Goal: Task Accomplishment & Management: Use online tool/utility

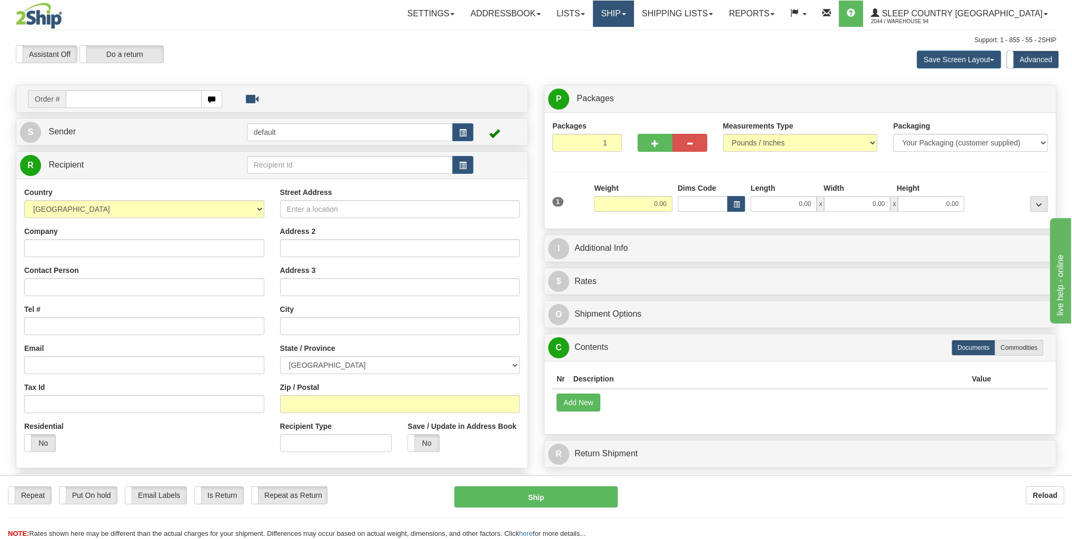
click at [633, 6] on link "Ship" at bounding box center [613, 14] width 41 height 26
click at [589, 36] on span "Ship Screen" at bounding box center [569, 37] width 40 height 8
click at [633, 21] on link "Ship" at bounding box center [613, 14] width 41 height 26
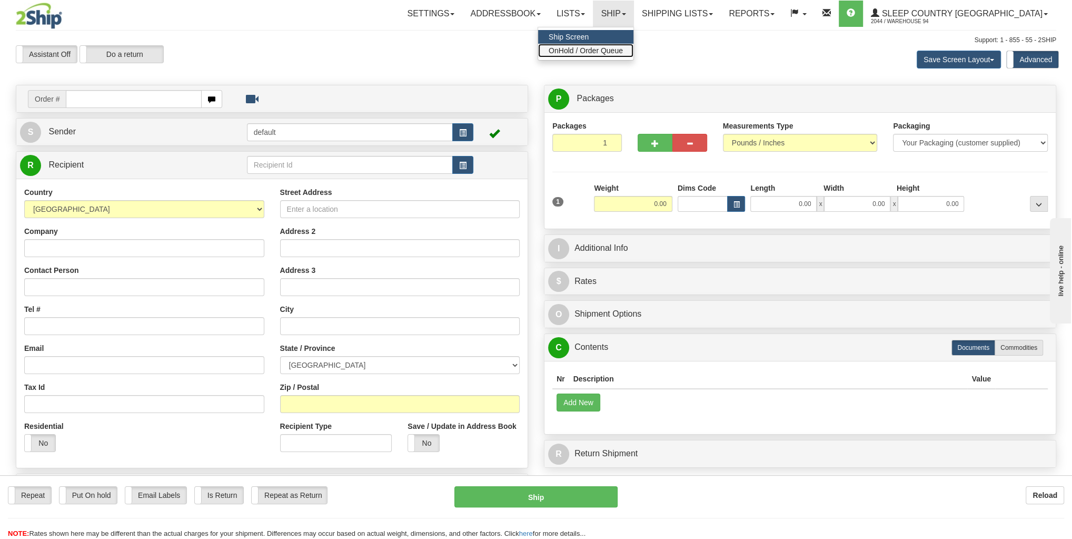
click at [623, 47] on span "OnHold / Order Queue" at bounding box center [586, 50] width 74 height 8
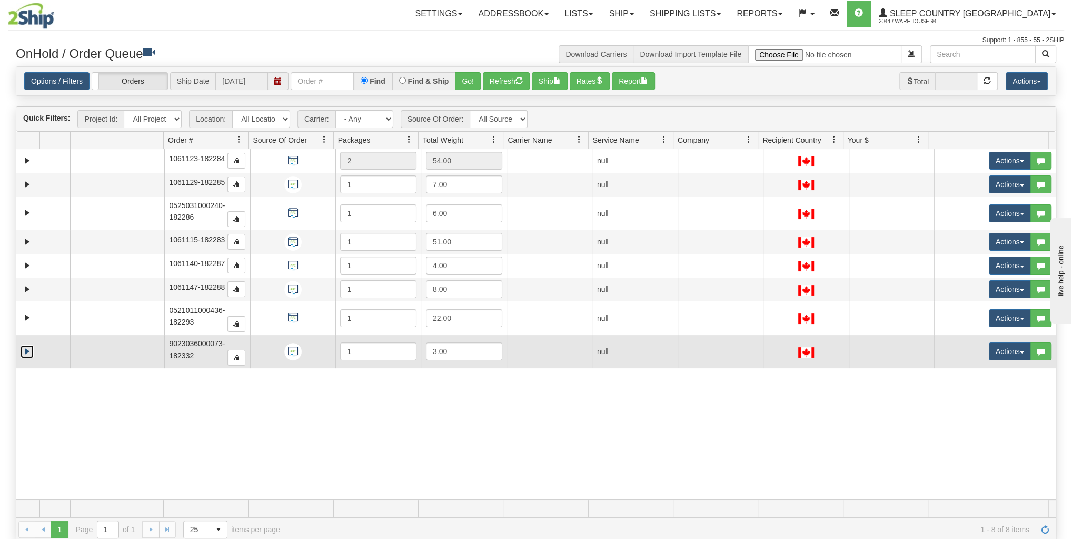
click at [24, 348] on link "Expand" at bounding box center [27, 351] width 13 height 13
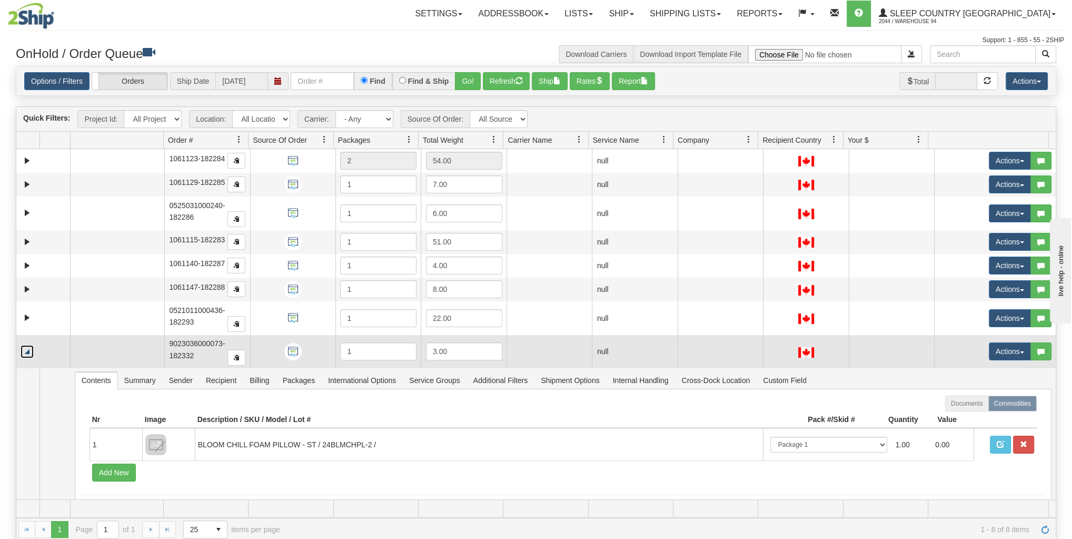
click at [29, 346] on link "Collapse" at bounding box center [27, 351] width 13 height 13
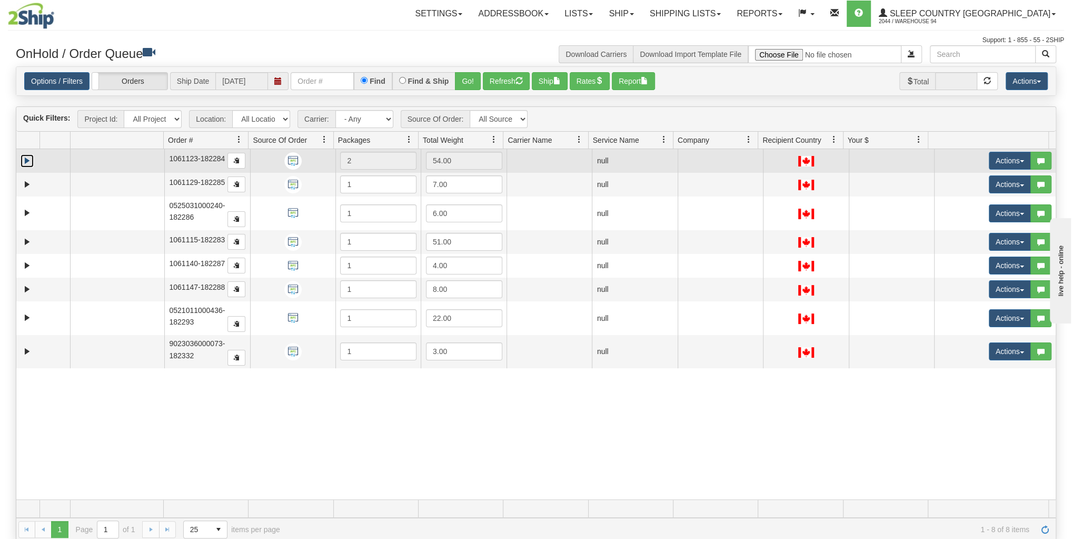
click at [24, 157] on link "Expand" at bounding box center [27, 160] width 13 height 13
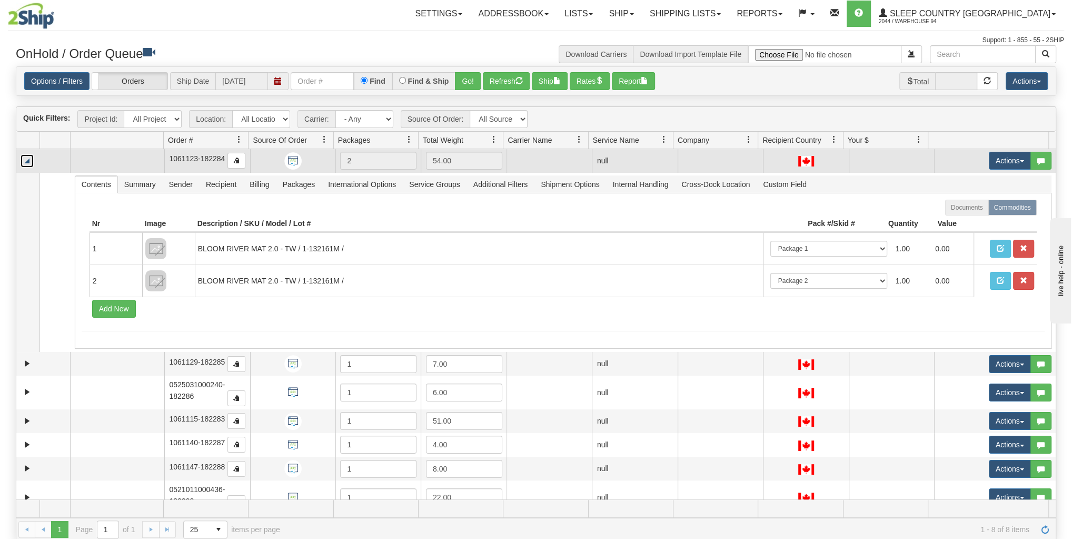
click at [25, 155] on link "Collapse" at bounding box center [27, 160] width 13 height 13
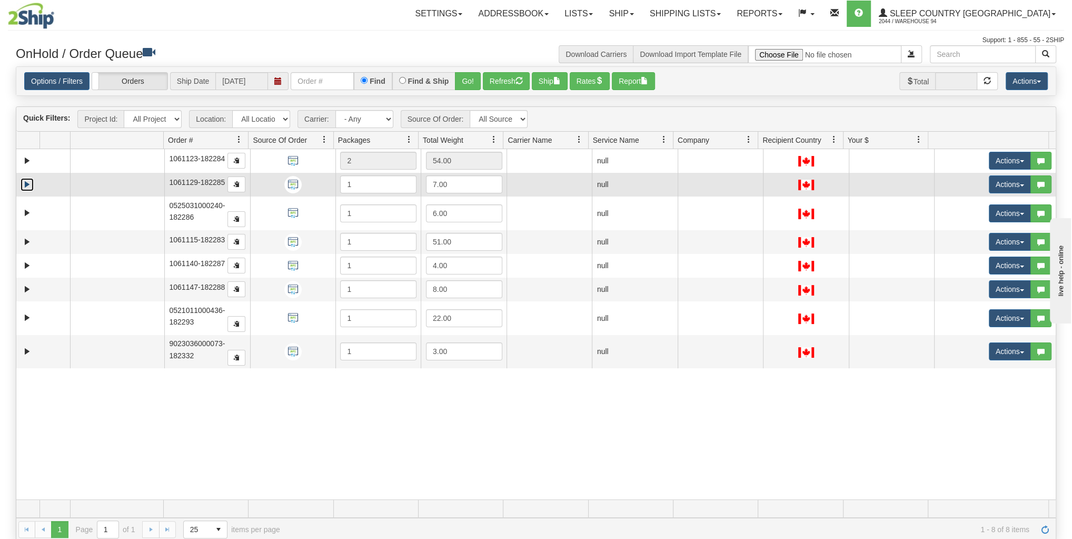
click at [26, 181] on link "Expand" at bounding box center [27, 184] width 13 height 13
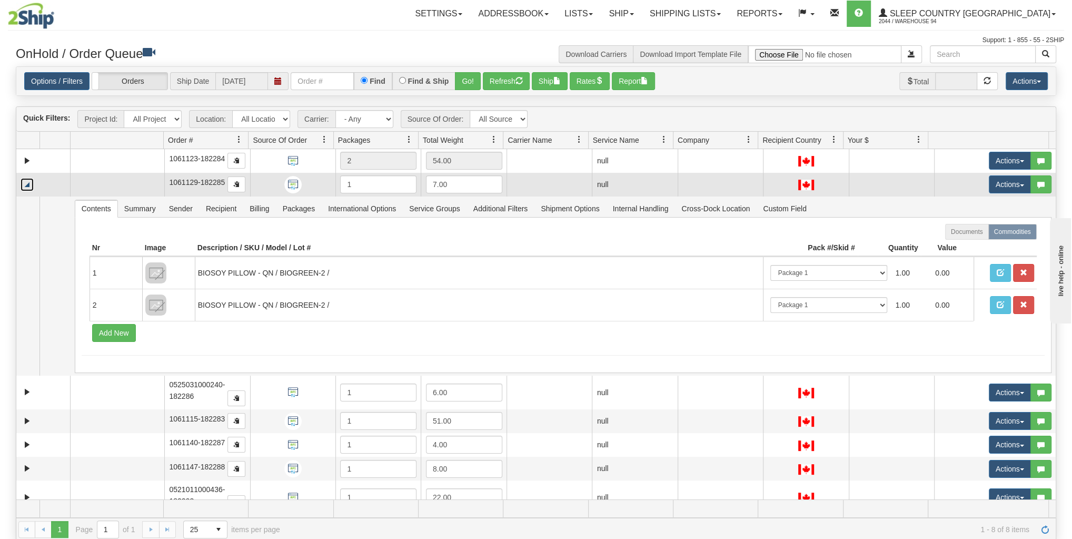
click at [25, 181] on link "Collapse" at bounding box center [27, 184] width 13 height 13
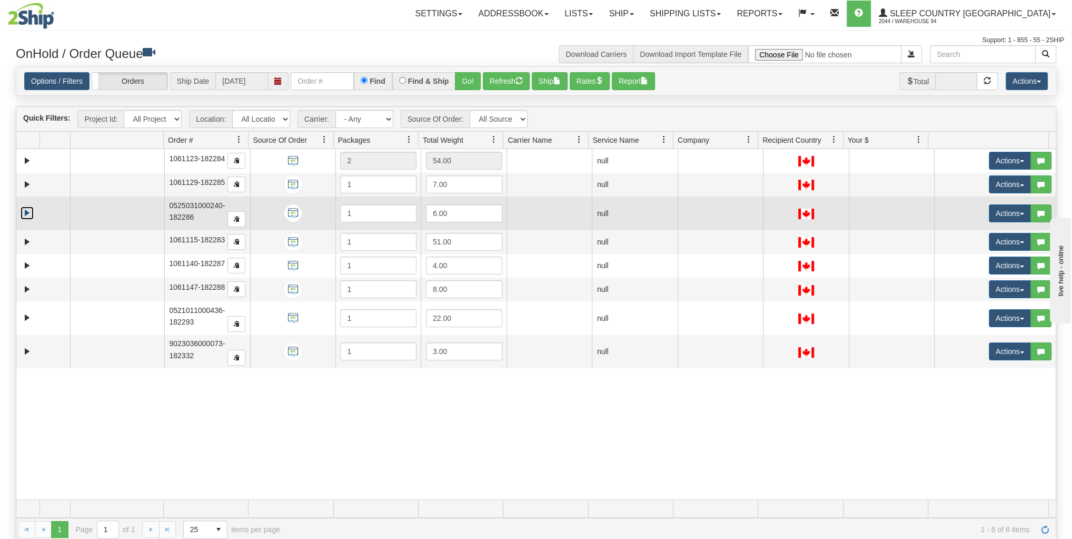
click at [24, 206] on link "Expand" at bounding box center [27, 212] width 13 height 13
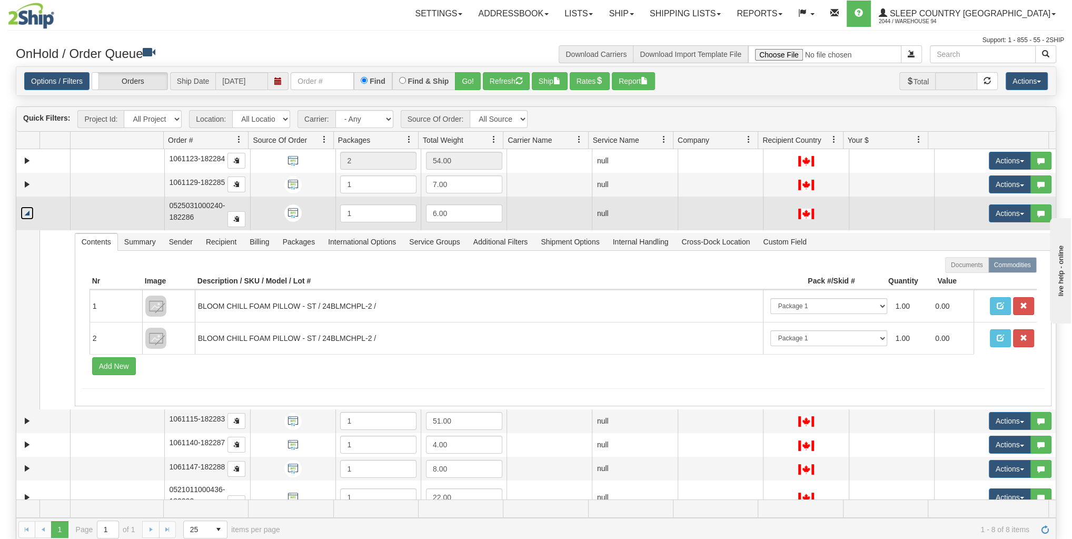
click at [24, 206] on link "Collapse" at bounding box center [27, 212] width 13 height 13
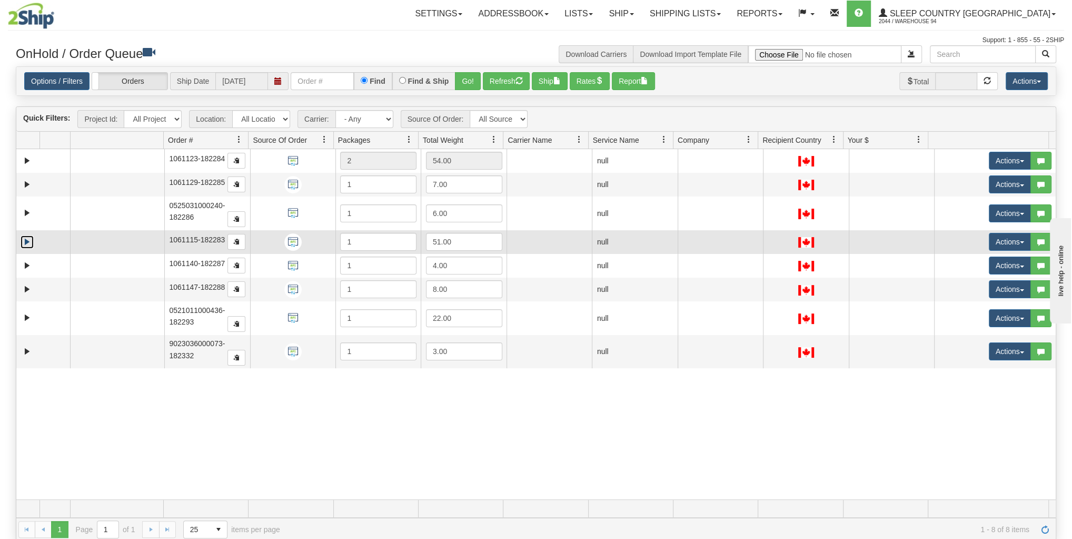
click at [23, 242] on link "Expand" at bounding box center [27, 241] width 13 height 13
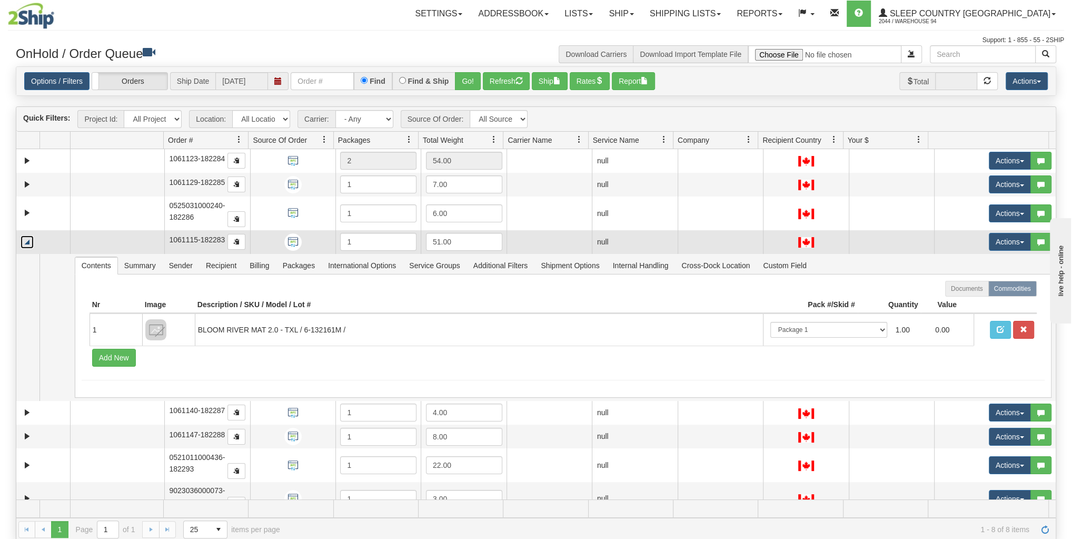
click at [23, 241] on link "Collapse" at bounding box center [27, 241] width 13 height 13
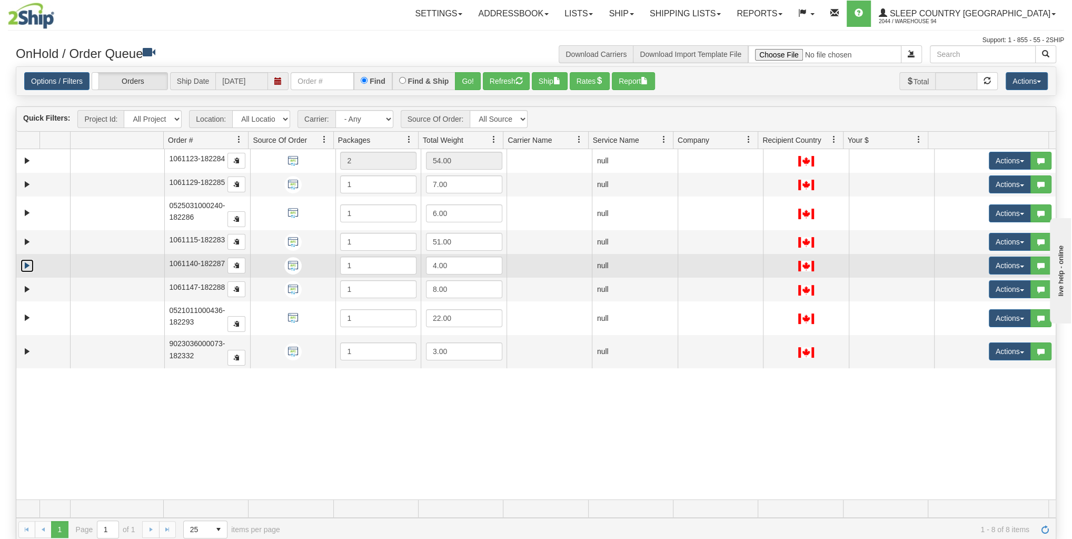
click at [24, 261] on link "Expand" at bounding box center [27, 265] width 13 height 13
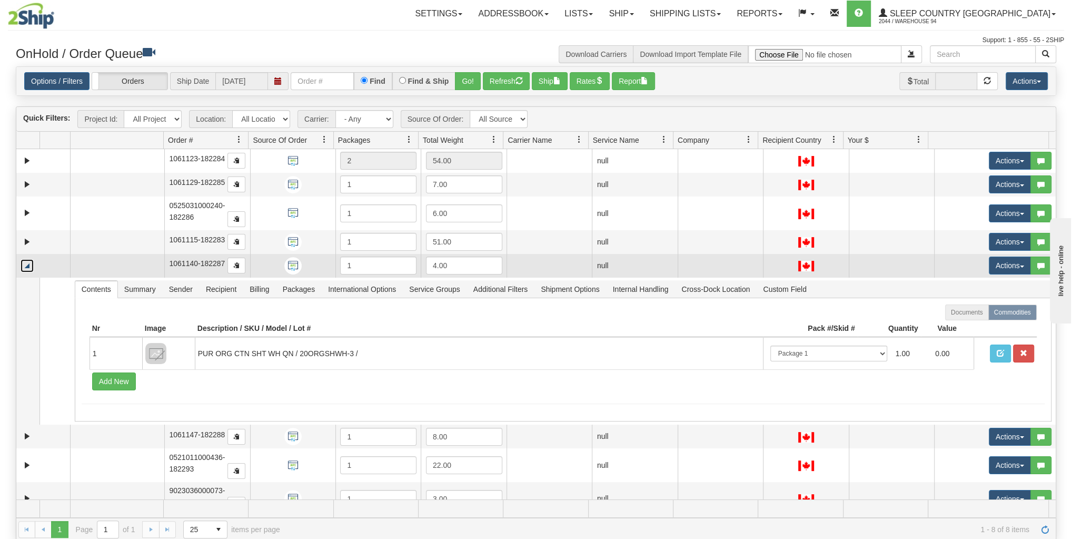
click at [23, 261] on link "Collapse" at bounding box center [27, 265] width 13 height 13
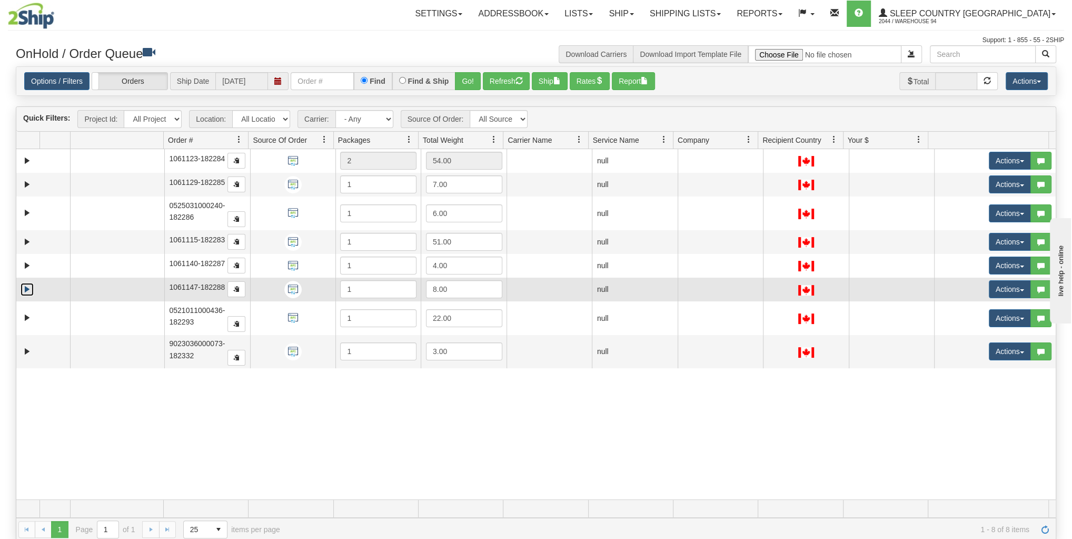
click at [27, 287] on link "Expand" at bounding box center [27, 289] width 13 height 13
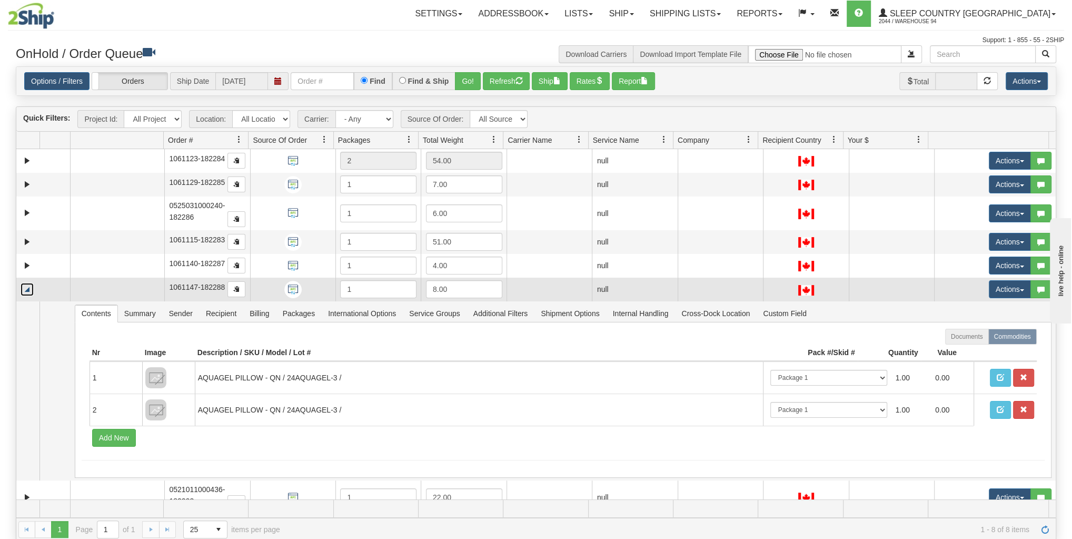
click at [27, 287] on link "Collapse" at bounding box center [27, 289] width 13 height 13
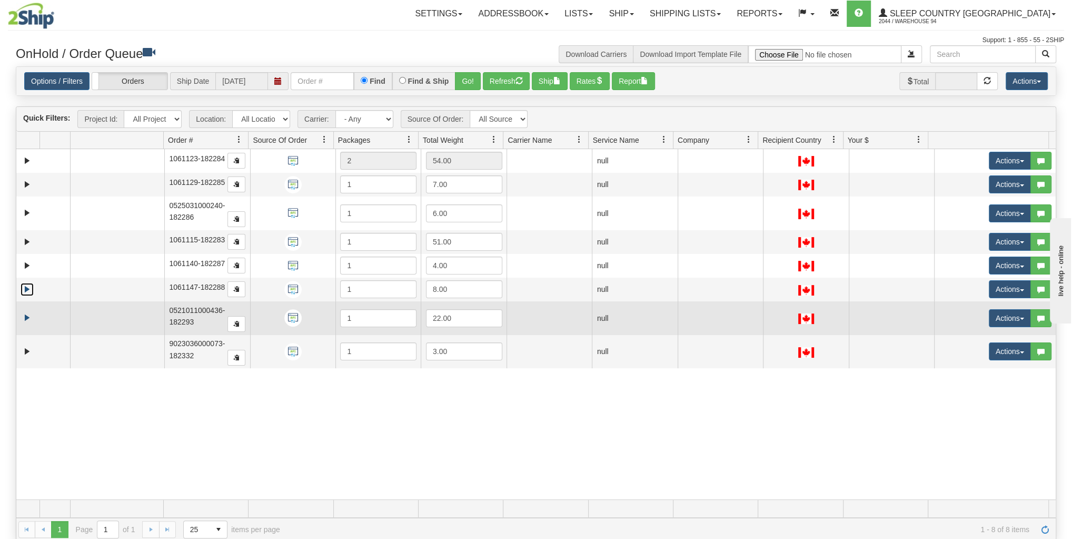
click at [27, 309] on td at bounding box center [43, 318] width 54 height 34
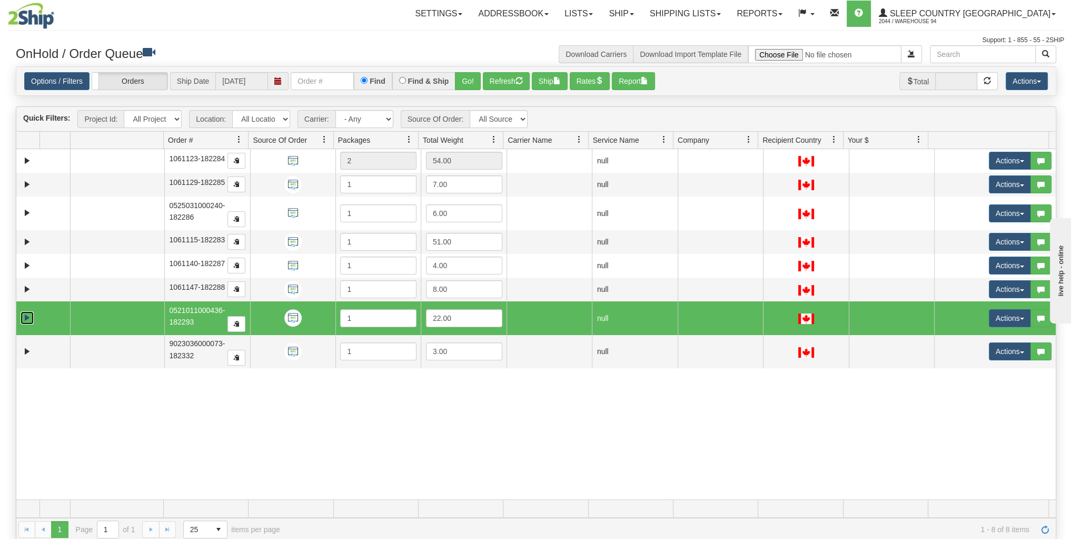
click at [27, 311] on link "Expand" at bounding box center [27, 317] width 13 height 13
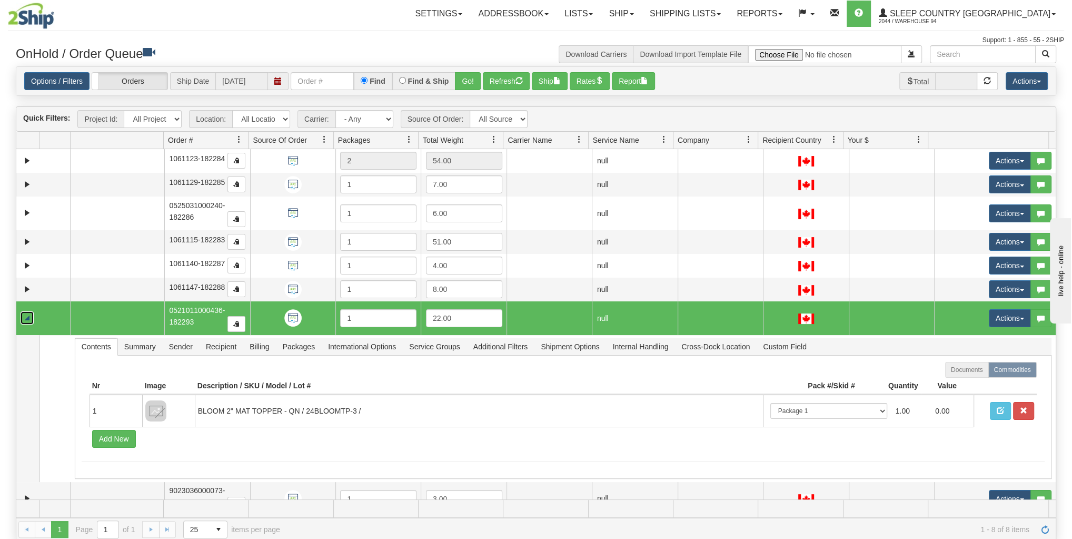
click at [26, 311] on link "Collapse" at bounding box center [27, 317] width 13 height 13
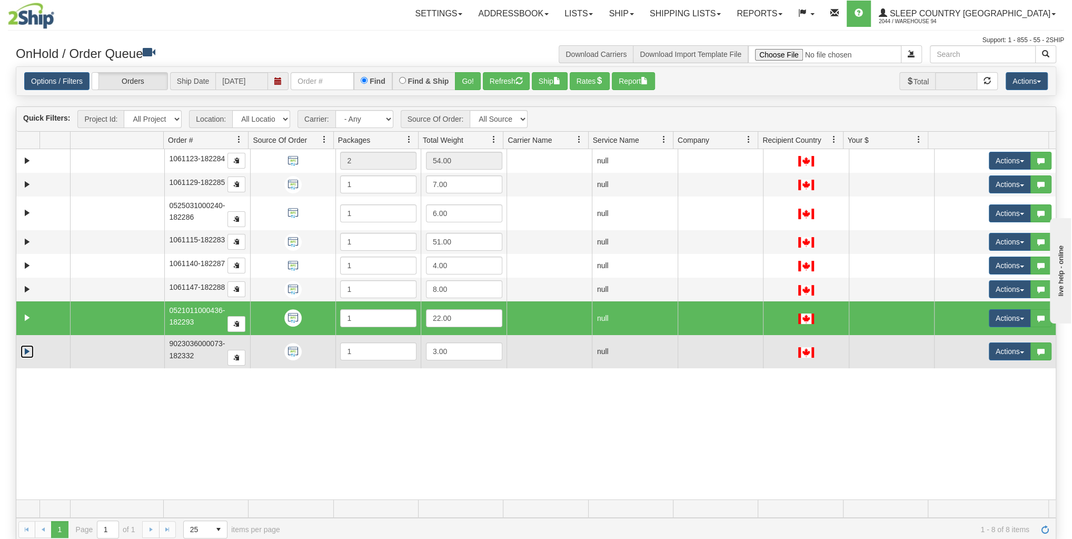
click at [26, 345] on link "Expand" at bounding box center [27, 351] width 13 height 13
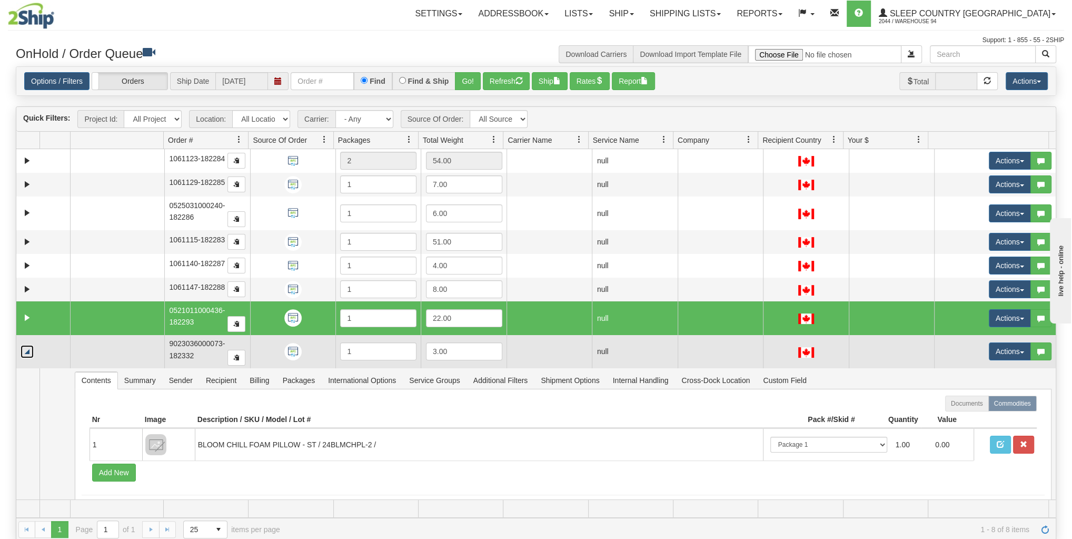
click at [26, 345] on link "Collapse" at bounding box center [27, 351] width 13 height 13
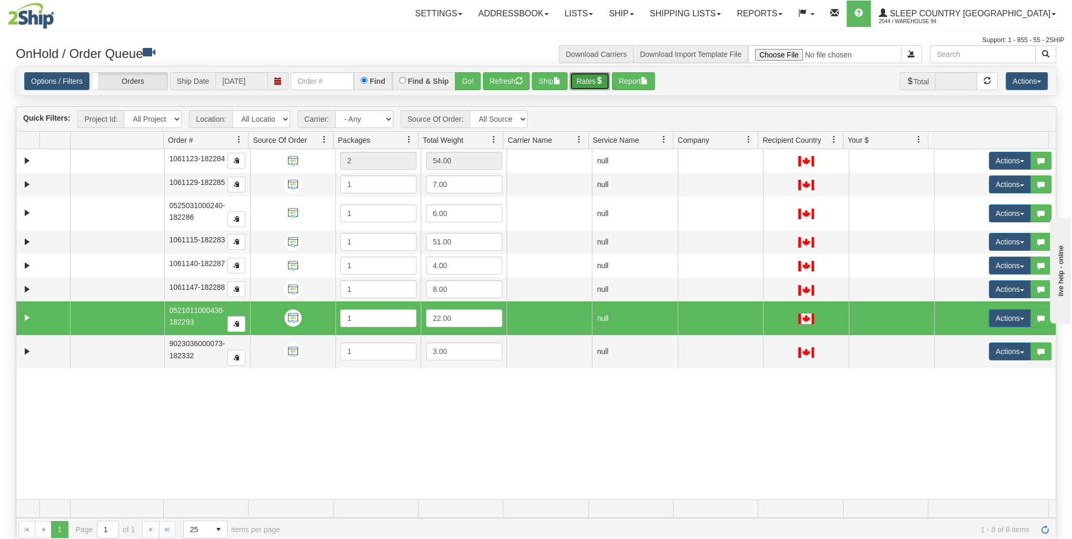
click at [582, 85] on button "Rates" at bounding box center [590, 81] width 41 height 18
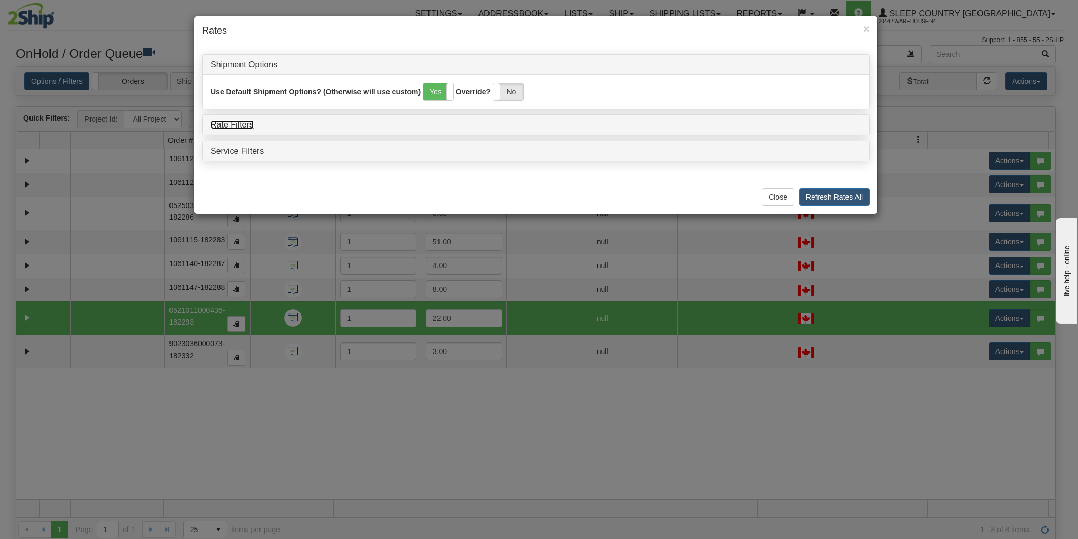
drag, startPoint x: 212, startPoint y: 118, endPoint x: 217, endPoint y: 125, distance: 8.6
click at [212, 120] on link "Rate Filters" at bounding box center [232, 124] width 43 height 9
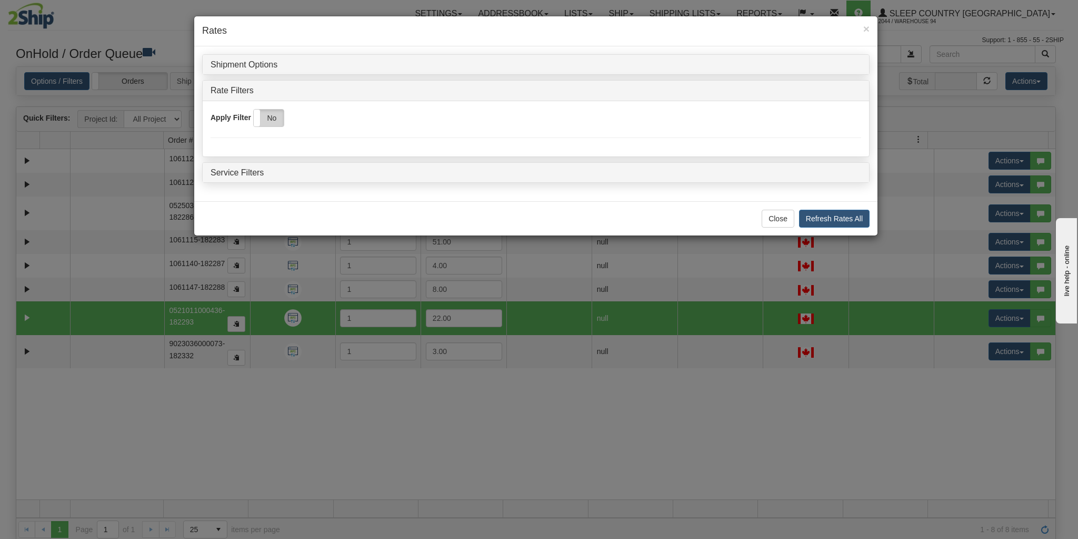
click at [262, 113] on label "No" at bounding box center [269, 118] width 30 height 17
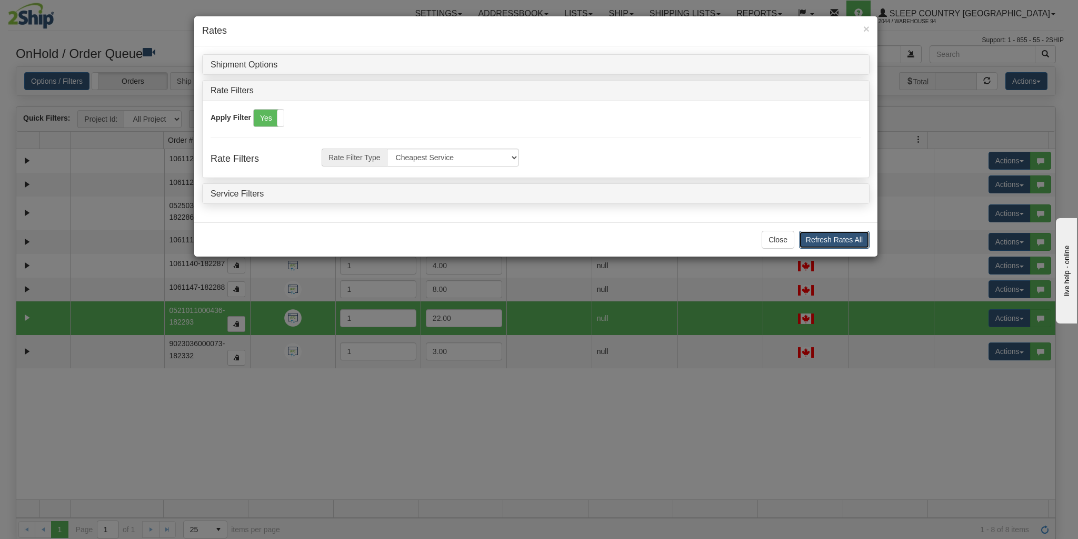
click at [806, 231] on button "Refresh Rates All" at bounding box center [834, 240] width 71 height 18
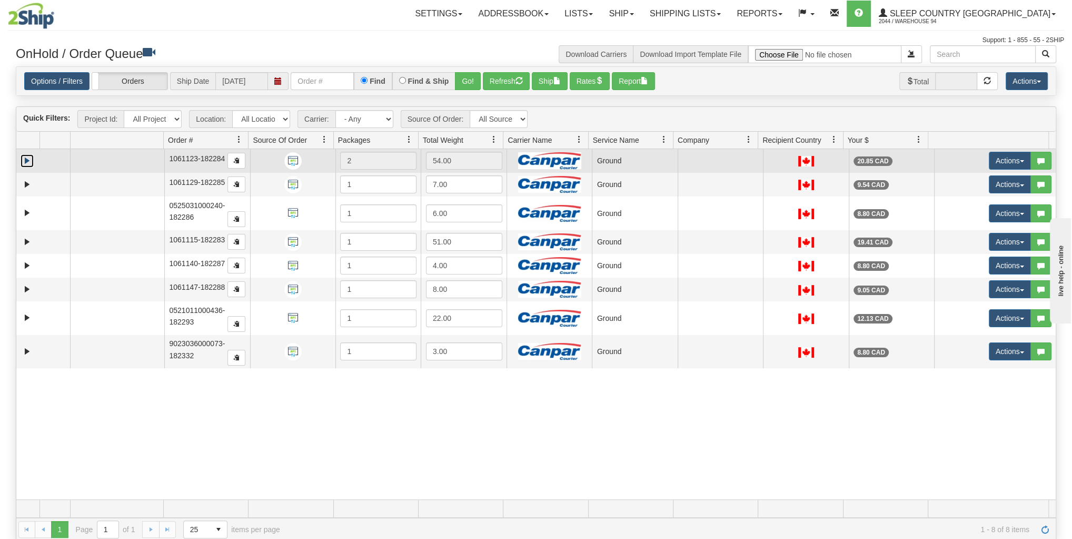
click at [25, 164] on link "Expand" at bounding box center [27, 160] width 13 height 13
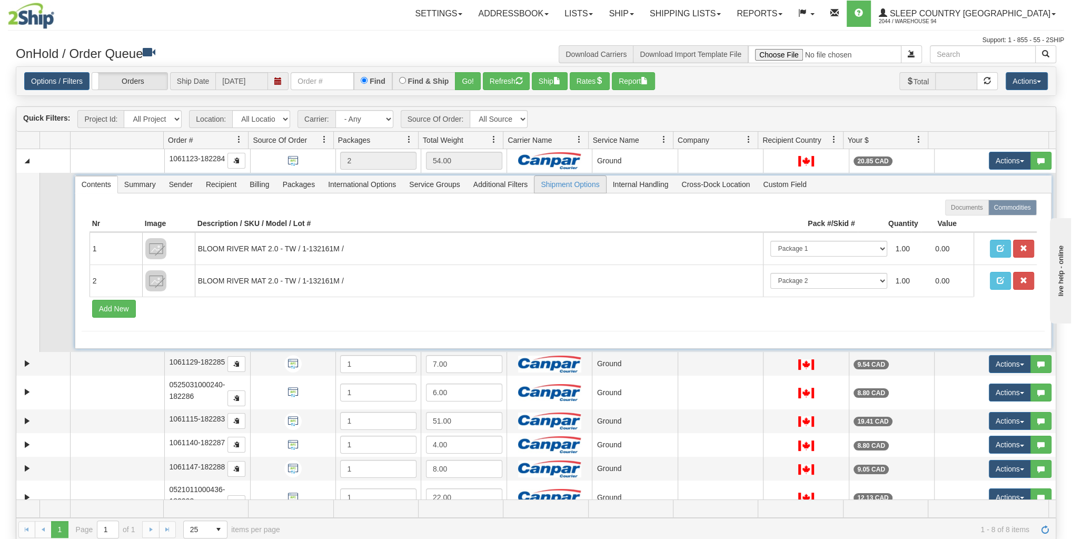
click at [551, 178] on span "Shipment Options" at bounding box center [569, 184] width 71 height 17
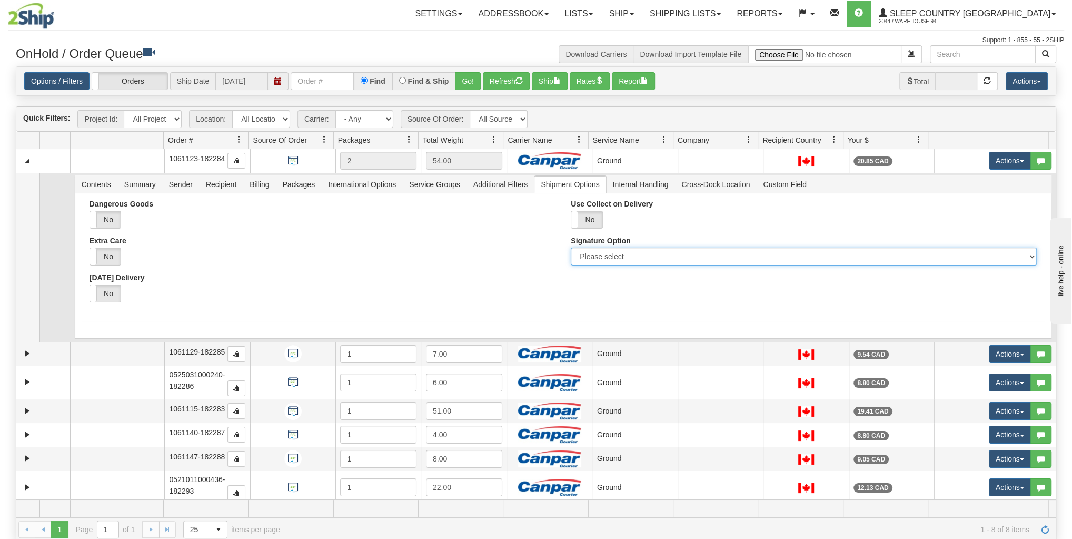
click at [578, 255] on select "Please select No Signature Required Signature Required Adult Signature" at bounding box center [803, 256] width 465 height 18
select select "2"
click at [571, 247] on select "Please select No Signature Required Signature Required Adult Signature" at bounding box center [803, 256] width 465 height 18
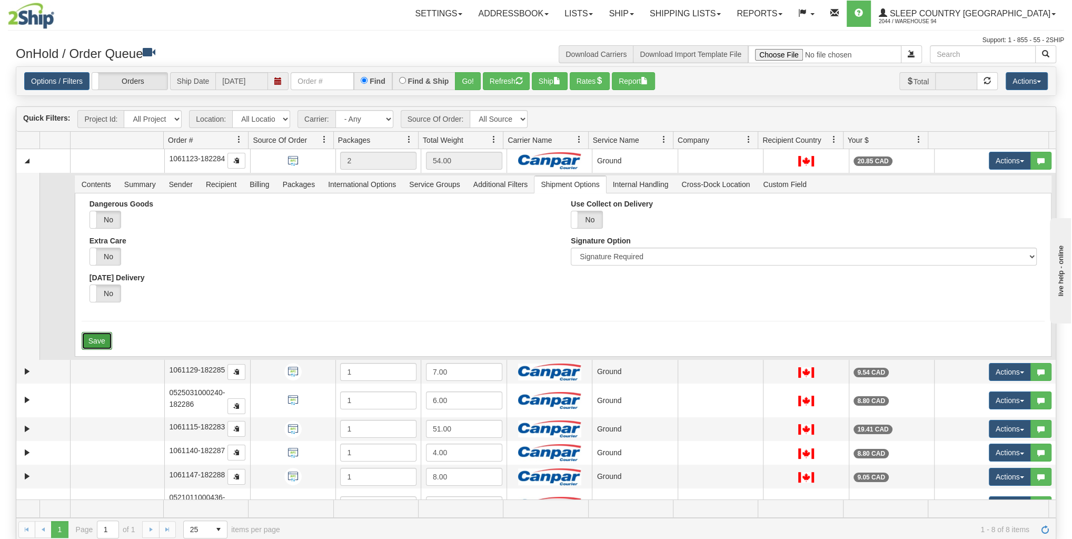
drag, startPoint x: 101, startPoint y: 339, endPoint x: 62, endPoint y: 256, distance: 91.4
click at [100, 339] on button "Save" at bounding box center [97, 341] width 31 height 18
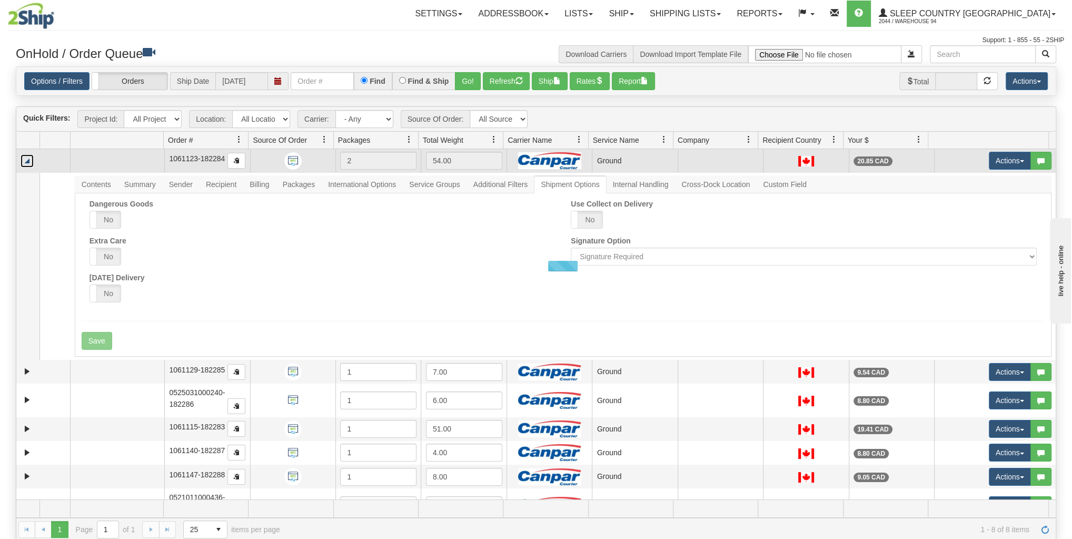
click at [29, 156] on link "Collapse" at bounding box center [27, 160] width 13 height 13
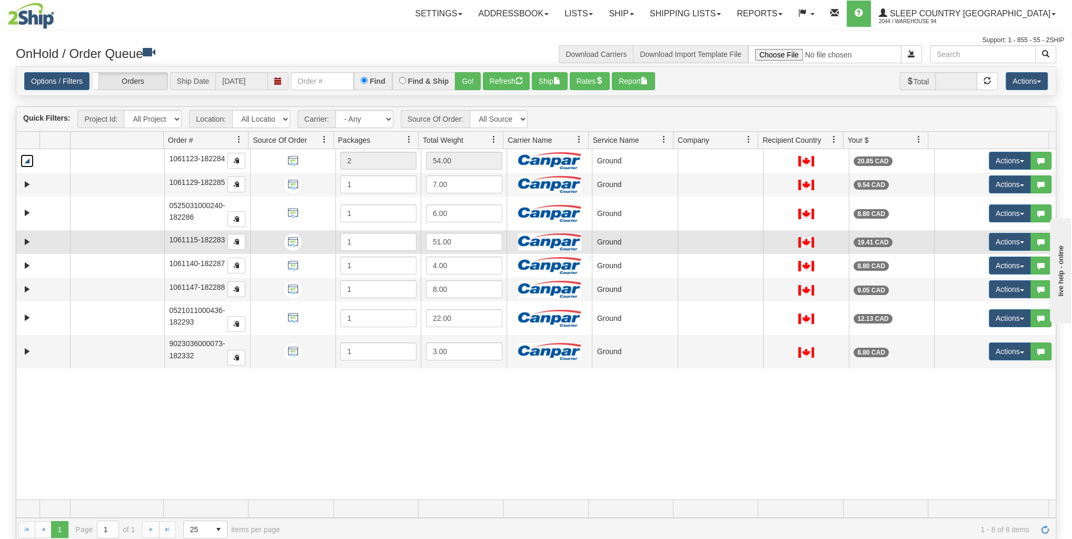
click at [17, 236] on td at bounding box center [43, 242] width 54 height 24
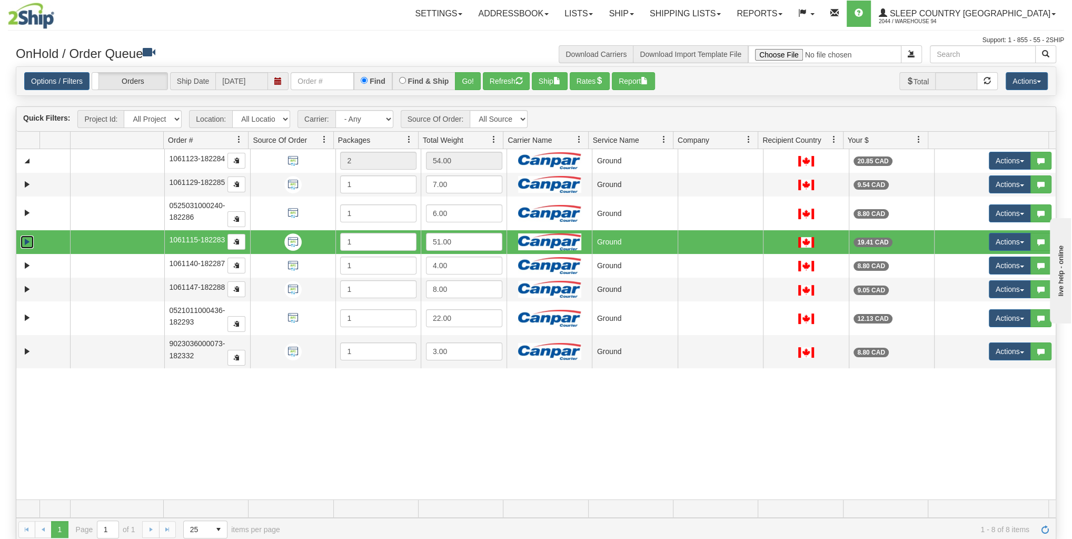
click at [23, 236] on link "Expand" at bounding box center [27, 241] width 13 height 13
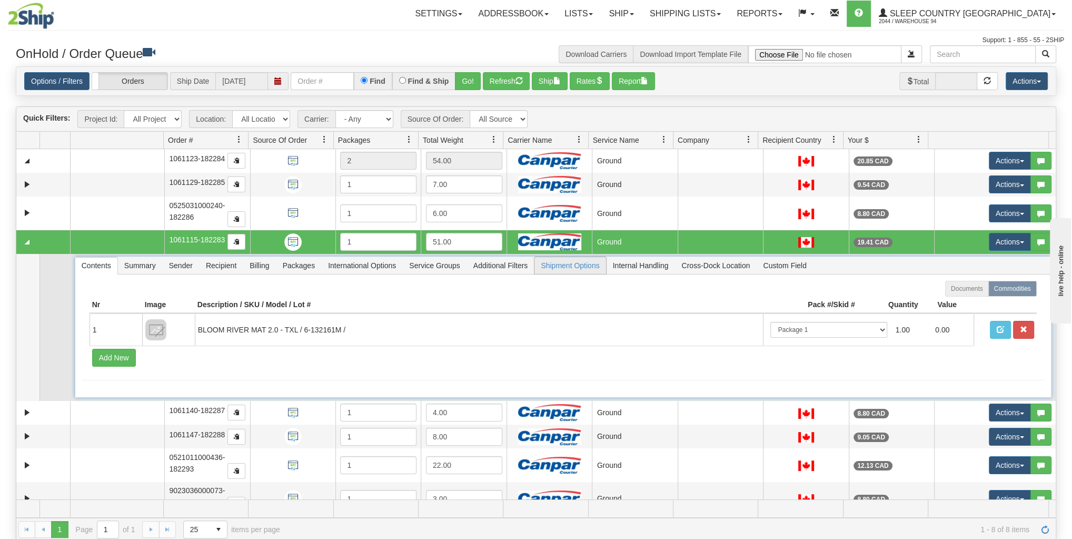
click at [548, 263] on span "Shipment Options" at bounding box center [569, 265] width 71 height 17
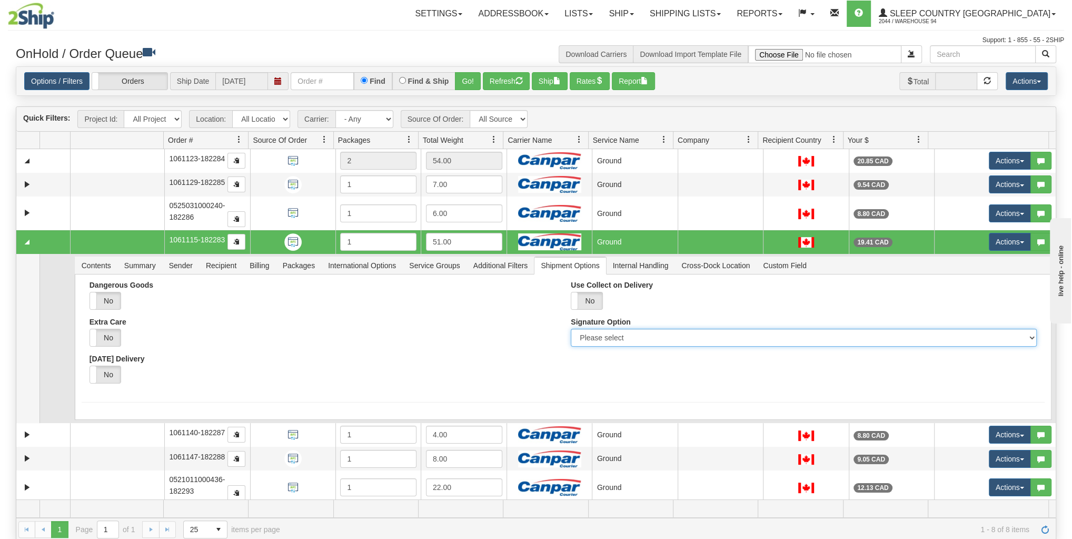
click at [580, 333] on select "Please select No Signature Required Signature Required Adult Signature" at bounding box center [803, 338] width 465 height 18
select select "2"
click at [571, 329] on select "Please select No Signature Required Signature Required Adult Signature" at bounding box center [803, 338] width 465 height 18
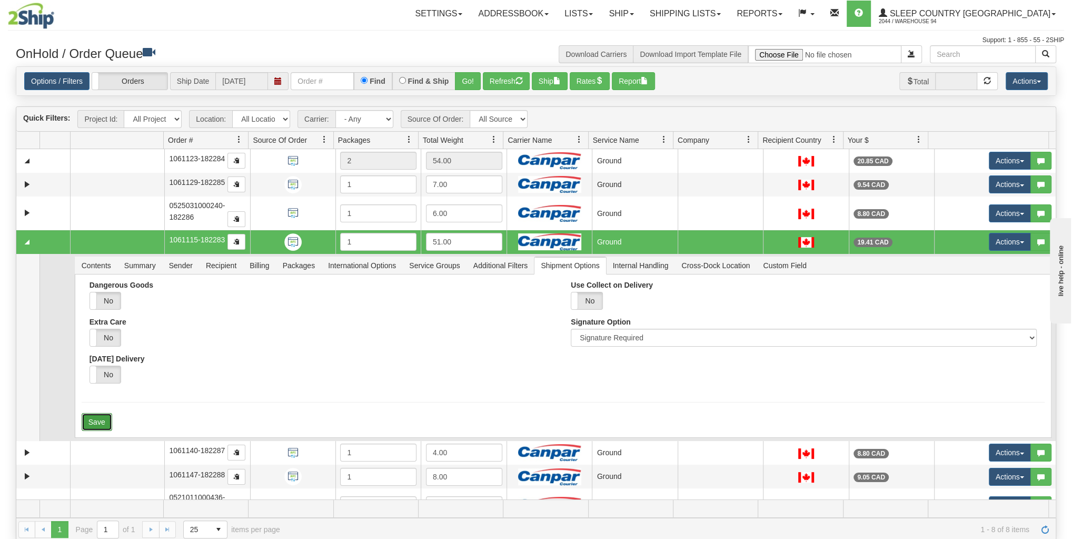
click at [95, 418] on button "Save" at bounding box center [97, 422] width 31 height 18
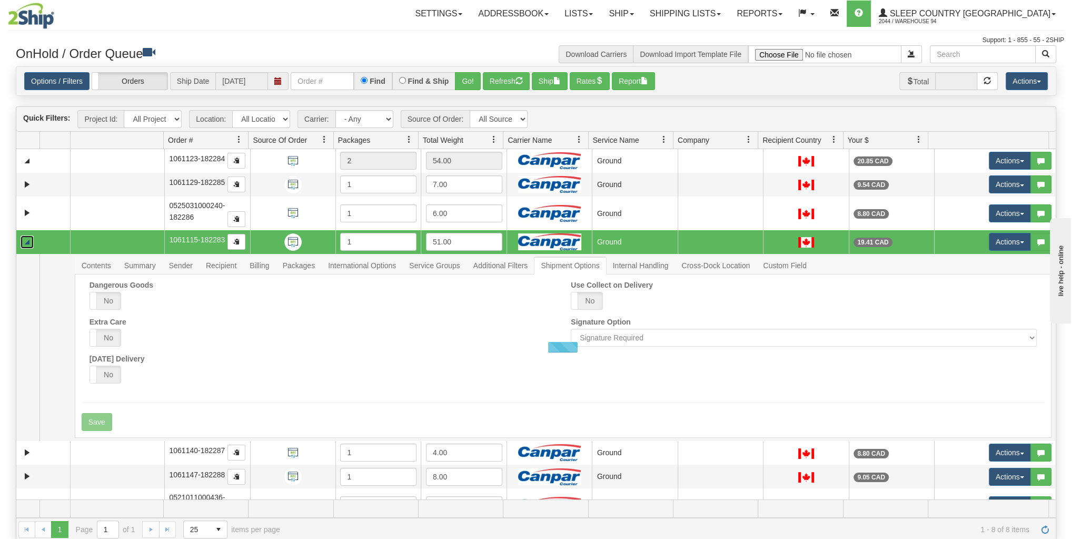
click at [25, 241] on link "Collapse" at bounding box center [27, 241] width 13 height 13
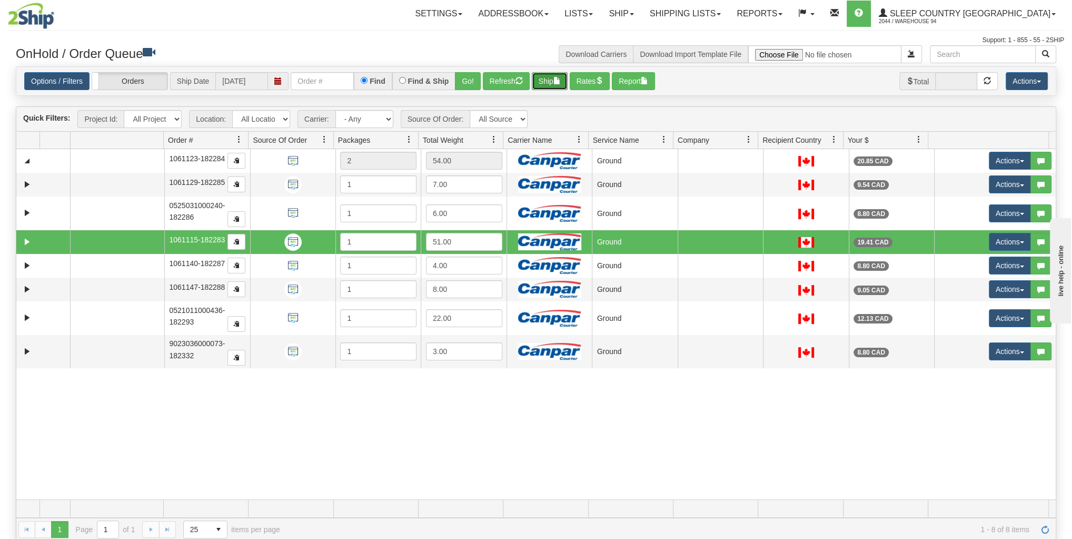
click at [538, 75] on button "Ship" at bounding box center [550, 81] width 36 height 18
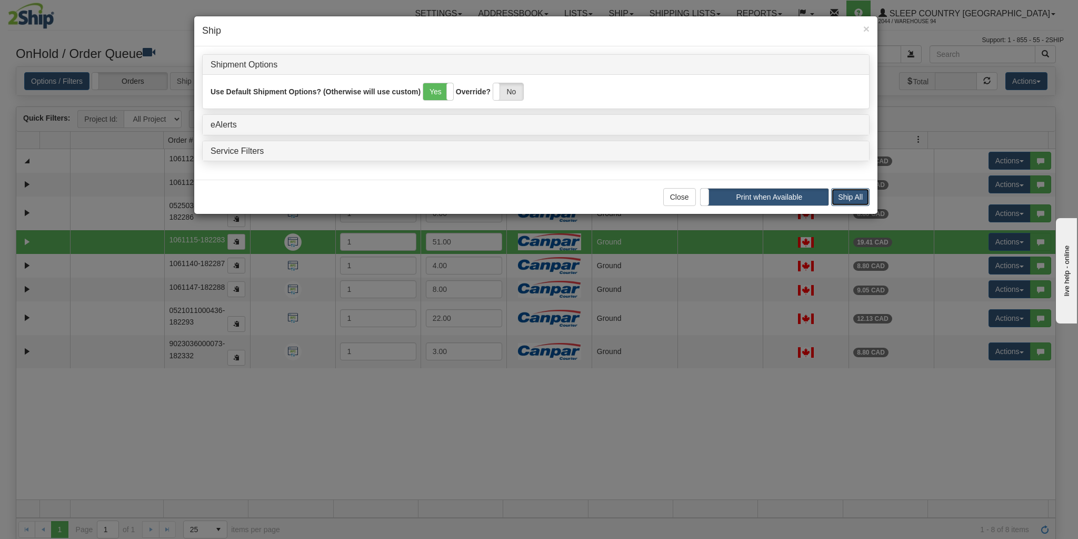
click at [851, 194] on button "Ship All" at bounding box center [850, 197] width 38 height 18
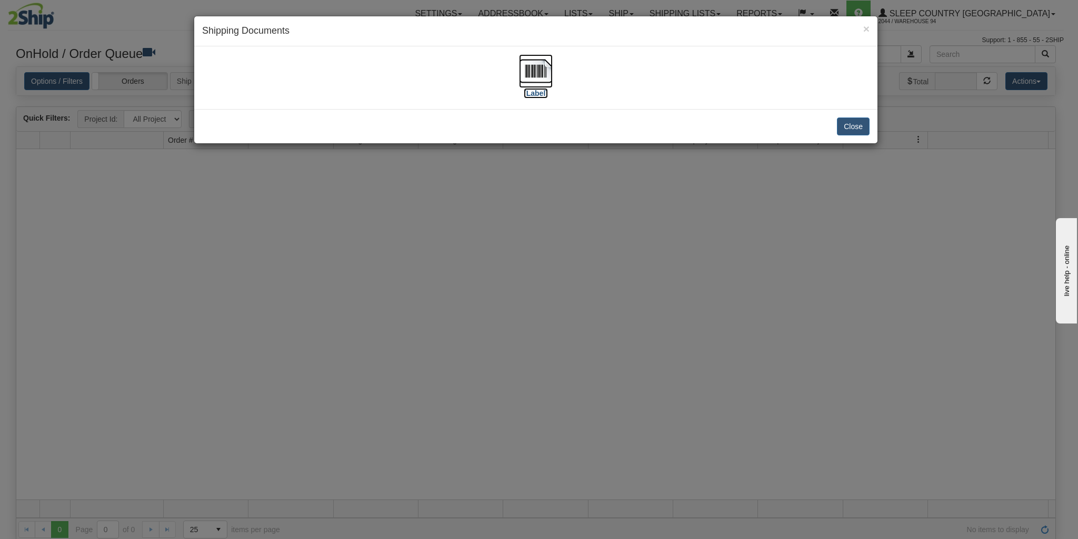
click at [545, 67] on img at bounding box center [536, 71] width 34 height 34
